Goal: Communication & Community: Ask a question

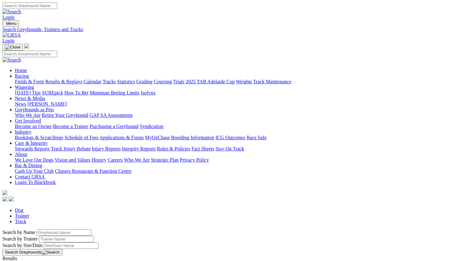
click at [45, 174] on link "Contact GRSA" at bounding box center [30, 176] width 30 height 5
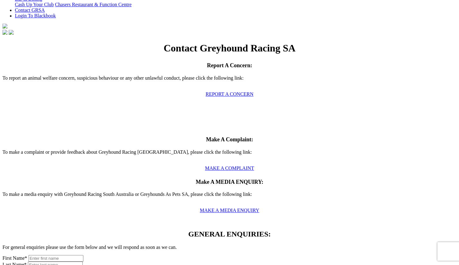
scroll to position [170, 0]
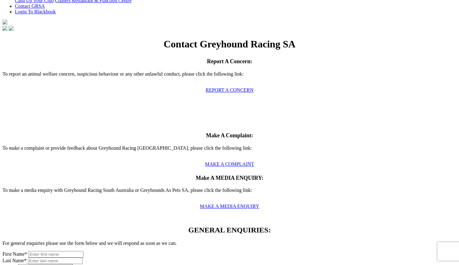
click at [69, 251] on input "text" at bounding box center [56, 254] width 55 height 7
type input "Patrick"
type input "Newman"
type input "pat.newman@bigpond.com"
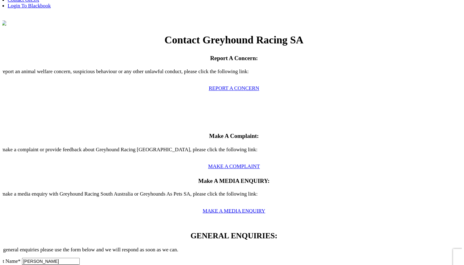
scroll to position [171, 0]
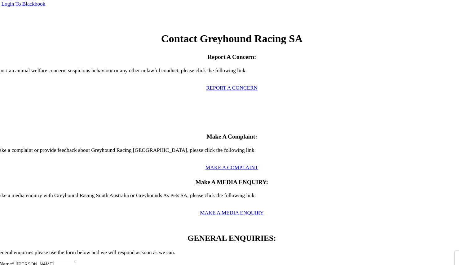
type input "Trainers Contact List"
type textarea "Hi, my name is Patrick Newman and I own and race greyhounds in NSW and was hopi…"
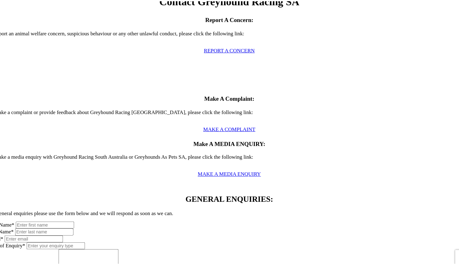
scroll to position [210, 0]
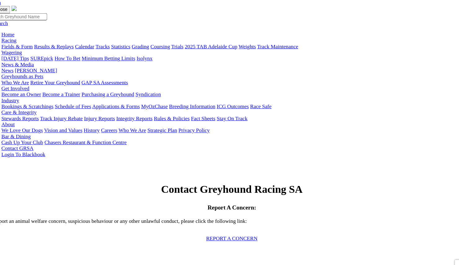
scroll to position [0, 0]
